Goal: Information Seeking & Learning: Learn about a topic

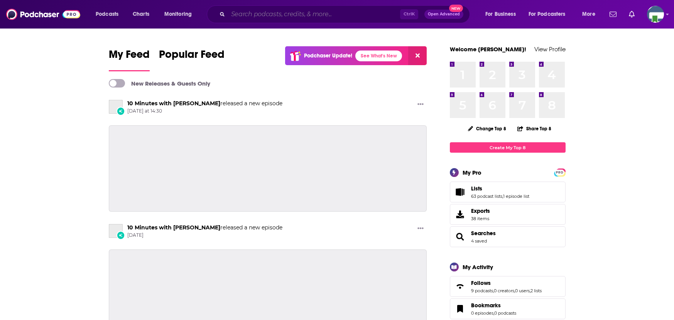
click at [288, 14] on input "Search podcasts, credits, & more..." at bounding box center [314, 14] width 172 height 12
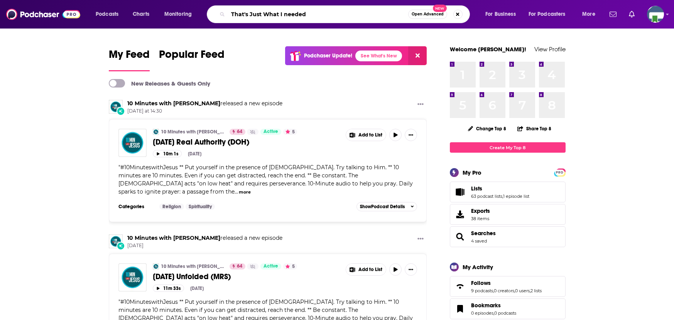
type input "That's Just What I needed"
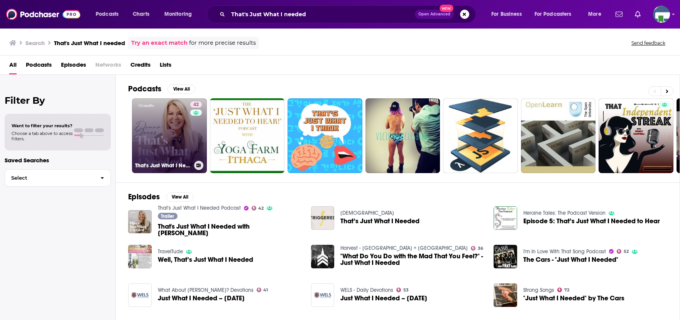
click at [185, 127] on link "42 That's Just What I Needed Podcast" at bounding box center [169, 135] width 75 height 75
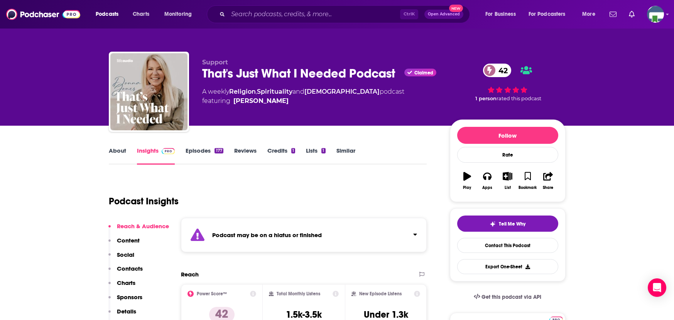
click at [118, 150] on link "About" at bounding box center [117, 156] width 17 height 18
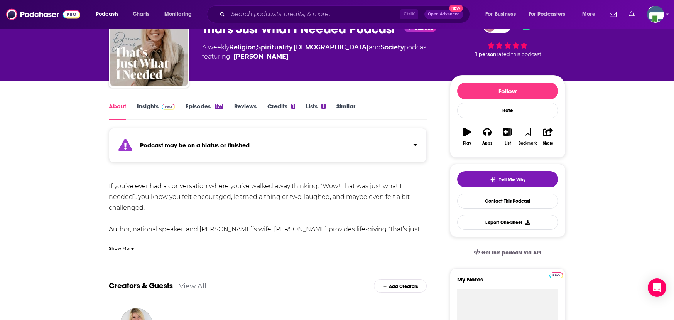
scroll to position [77, 0]
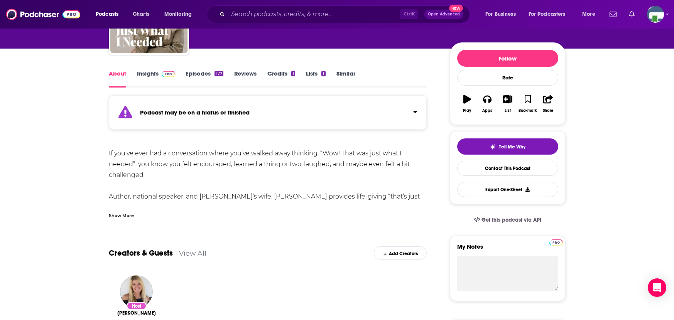
click at [125, 216] on div "Show More" at bounding box center [121, 215] width 25 height 7
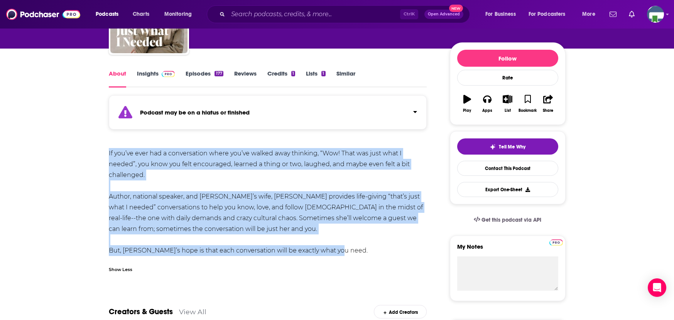
drag, startPoint x: 109, startPoint y: 154, endPoint x: 348, endPoint y: 248, distance: 256.9
click at [348, 248] on div "If you’ve ever had a conversation where you’ve walked away thinking, “Wow! That…" at bounding box center [268, 202] width 318 height 108
copy div "If you’ve ever had a conversation where you’ve walked away thinking, “Wow! That…"
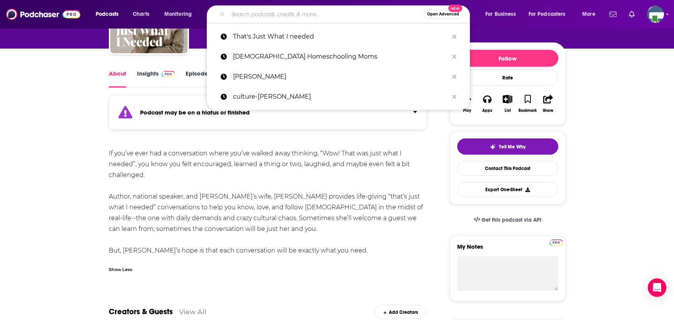
click at [304, 17] on input "Search podcasts, credits, & more..." at bounding box center [326, 14] width 196 height 12
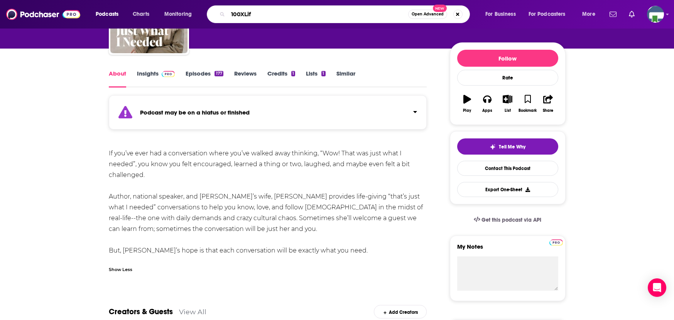
type input "100XLife"
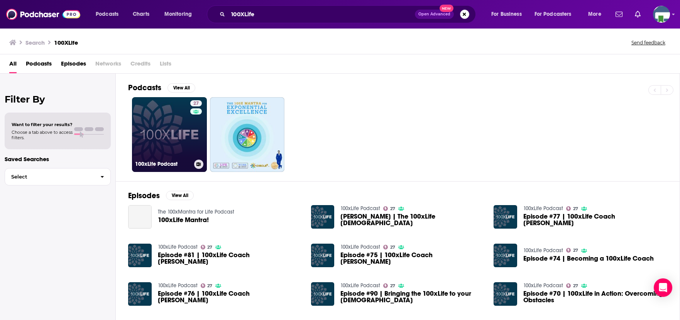
click at [182, 132] on link "27 100xLife Podcast" at bounding box center [169, 134] width 75 height 75
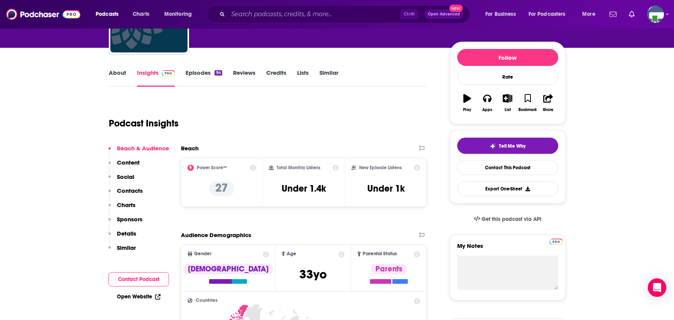
scroll to position [77, 0]
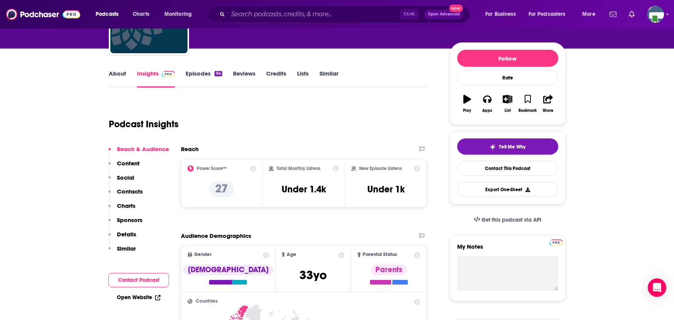
click at [124, 75] on link "About" at bounding box center [117, 79] width 17 height 18
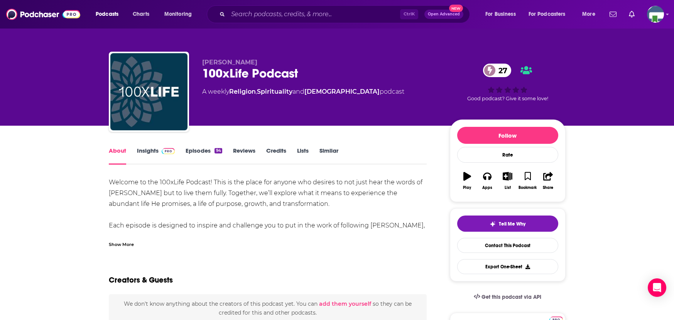
click at [130, 245] on div "Show More" at bounding box center [121, 243] width 25 height 7
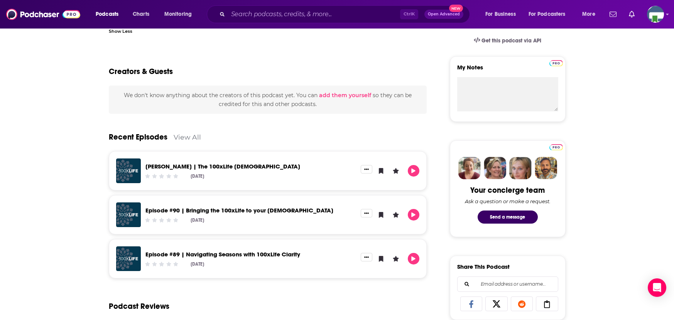
scroll to position [270, 0]
